Goal: Find contact information: Find contact information

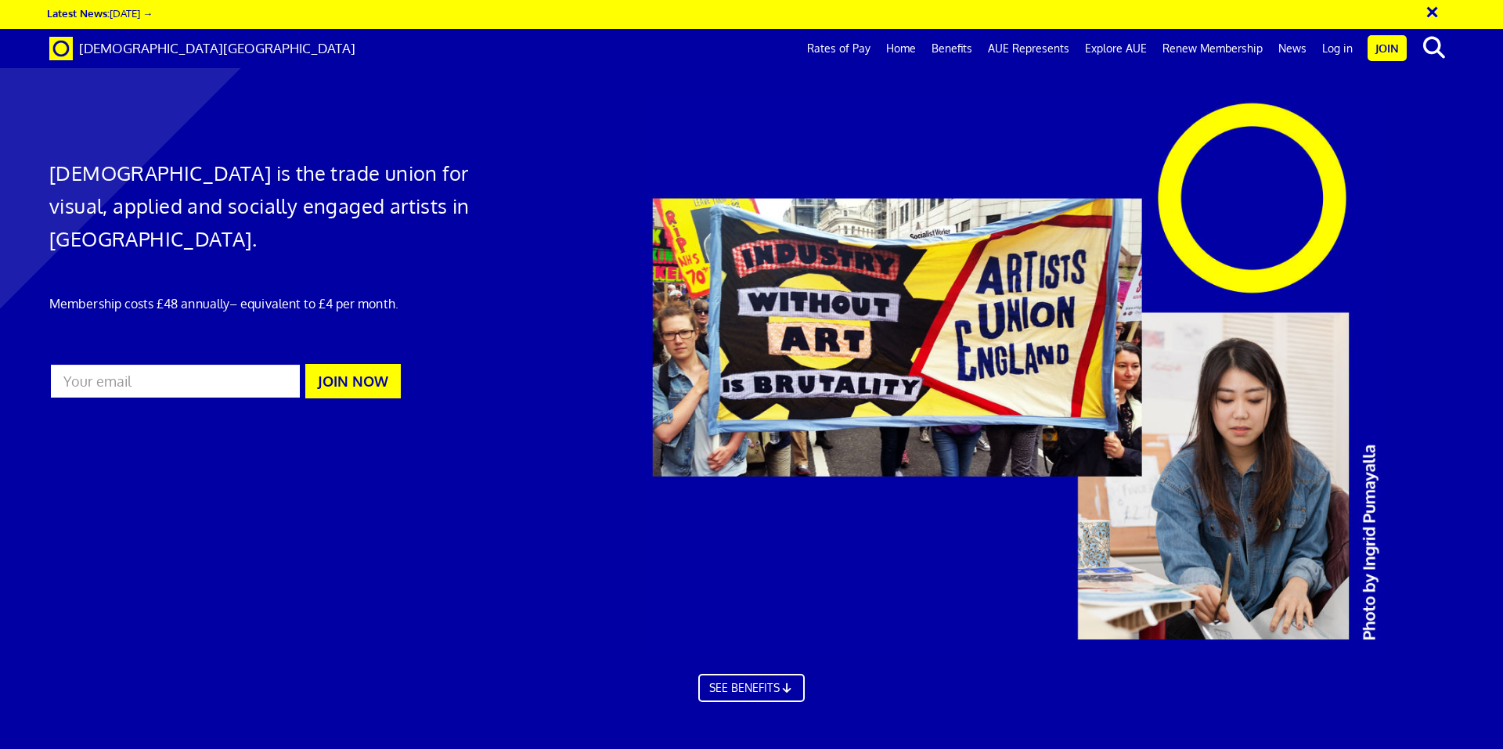
scroll to position [4946, 0]
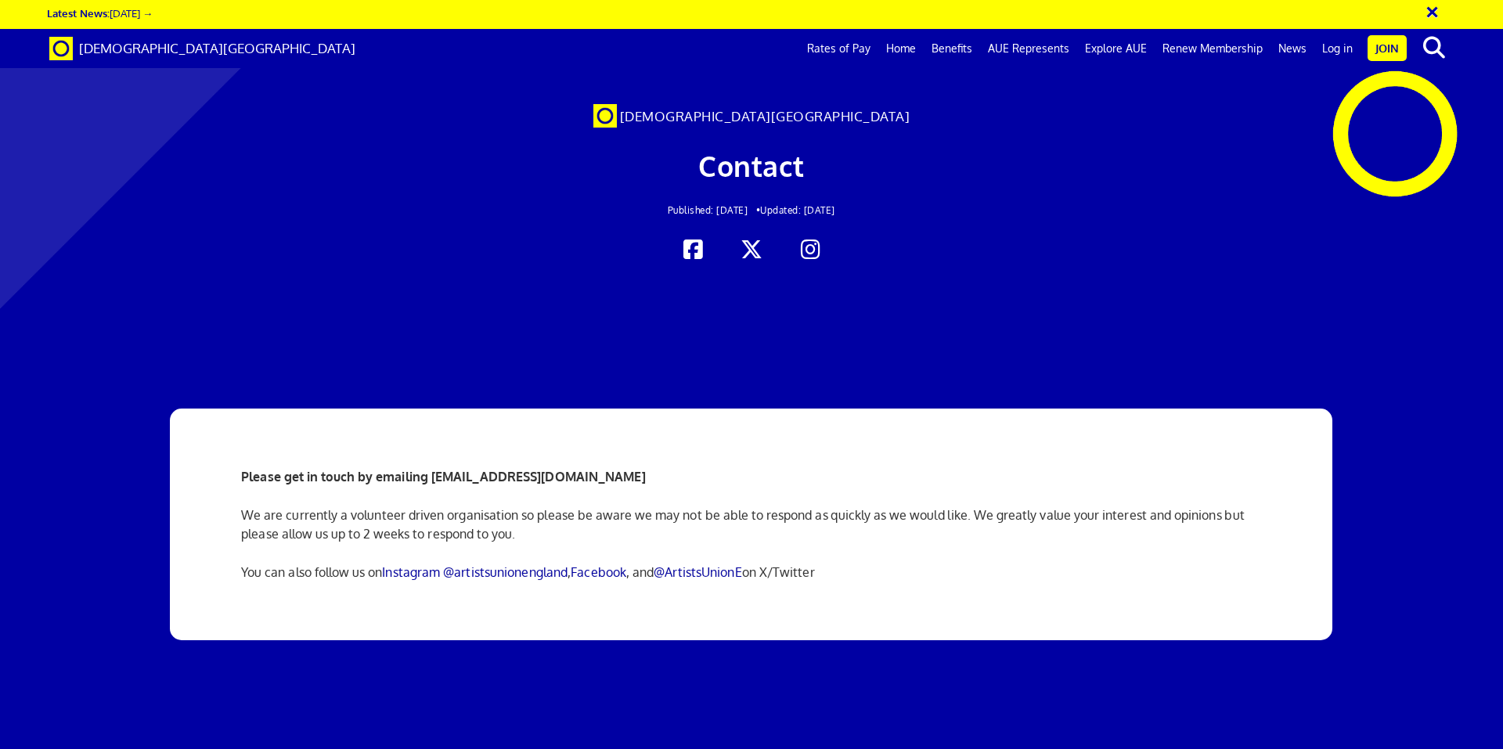
scroll to position [3181, 0]
drag, startPoint x: 235, startPoint y: 50, endPoint x: 76, endPoint y: 49, distance: 158.9
click at [76, 49] on div "[DEMOGRAPHIC_DATA][GEOGRAPHIC_DATA] Rates of Pay Home Benefits AUE Represents E…" at bounding box center [752, 48] width 1428 height 39
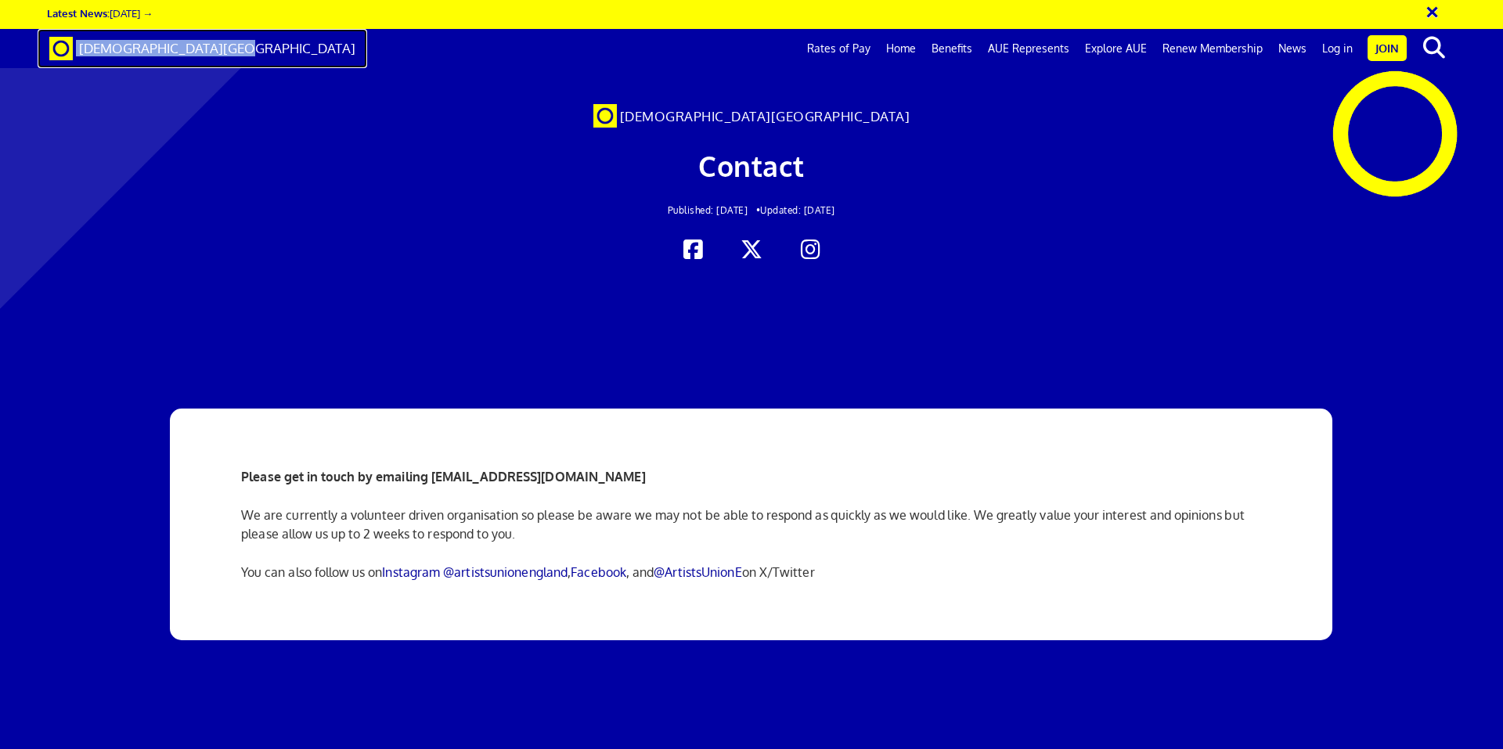
copy link "[DEMOGRAPHIC_DATA][GEOGRAPHIC_DATA]"
